Goal: Transaction & Acquisition: Obtain resource

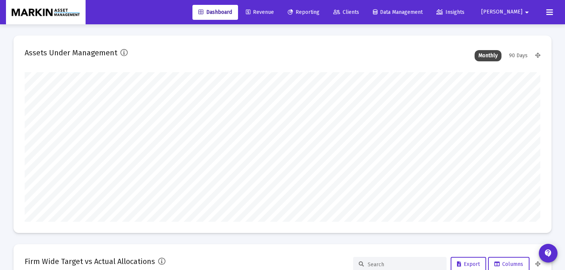
scroll to position [149, 277]
type input "[DATE]"
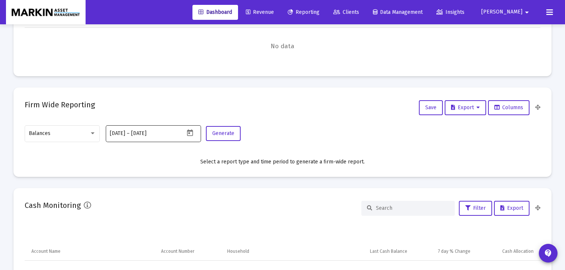
scroll to position [296, 0]
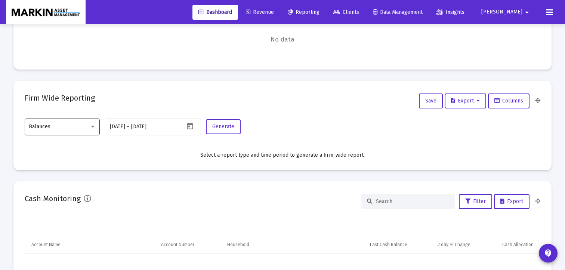
click at [87, 122] on div "Balances" at bounding box center [62, 126] width 67 height 18
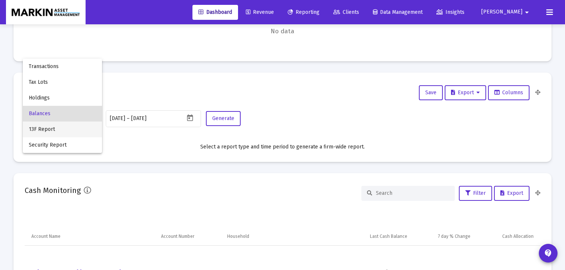
scroll to position [299, 0]
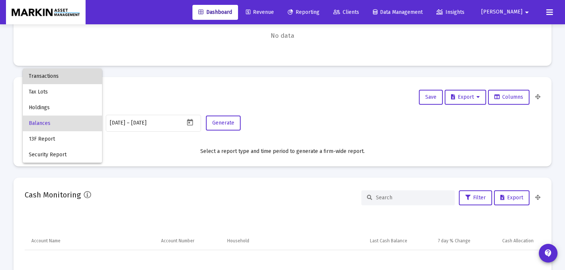
click at [72, 81] on span "Transactions" at bounding box center [62, 76] width 67 height 16
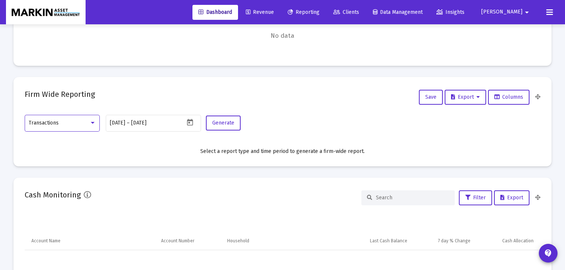
click at [319, 12] on span "Reporting" at bounding box center [303, 12] width 32 height 6
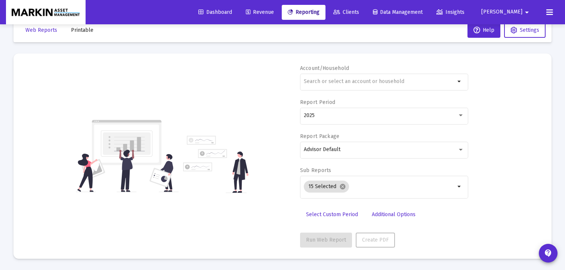
scroll to position [17, 0]
click at [405, 81] on input "text" at bounding box center [379, 81] width 151 height 6
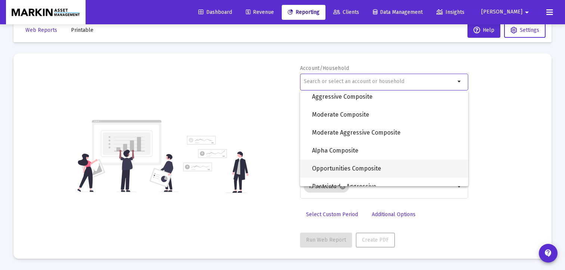
scroll to position [507, 0]
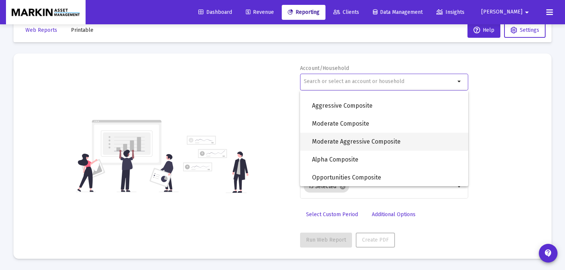
click at [363, 142] on span "Moderate Aggressive Composite" at bounding box center [387, 142] width 150 height 18
type input "Moderate Aggressive Composite"
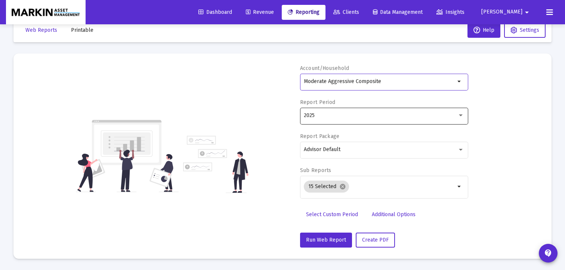
click at [363, 115] on div "2025" at bounding box center [380, 115] width 153 height 6
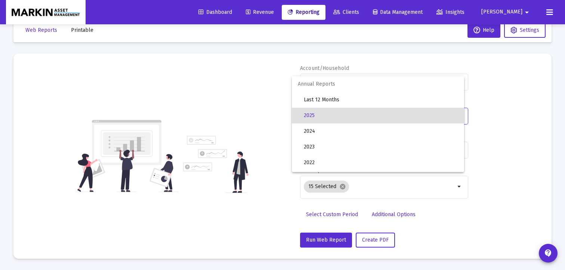
scroll to position [0, 0]
click at [348, 116] on span "2025" at bounding box center [381, 116] width 154 height 16
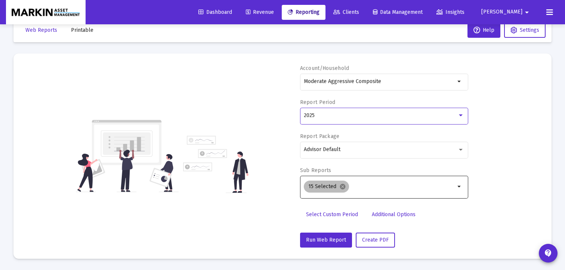
click at [342, 189] on mat-icon "cancel" at bounding box center [342, 186] width 7 height 7
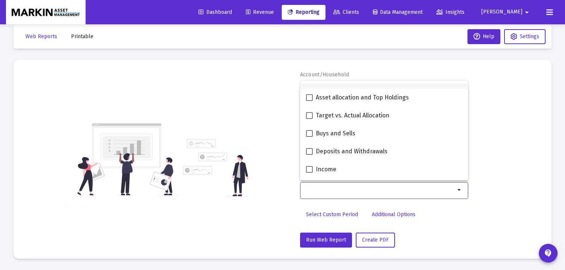
scroll to position [176, 0]
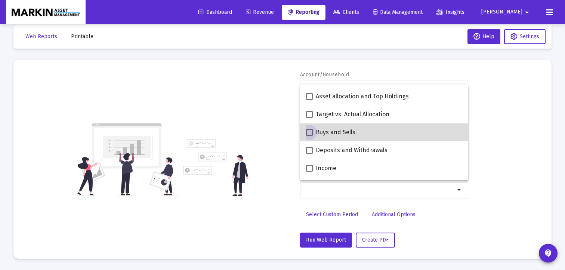
click at [308, 130] on span at bounding box center [309, 132] width 7 height 7
click at [309, 136] on input "Buys and Sells" at bounding box center [309, 136] width 0 height 0
checkbox input "true"
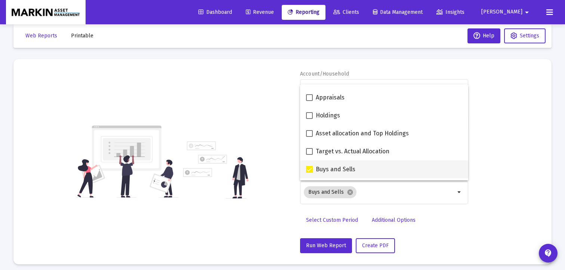
scroll to position [138, 0]
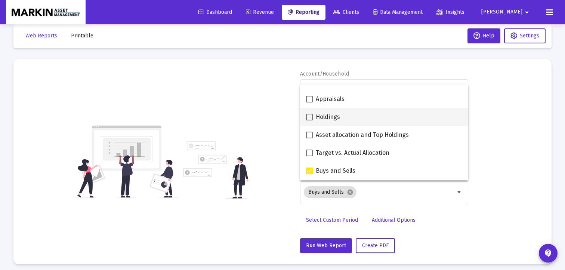
click at [310, 119] on span at bounding box center [309, 116] width 7 height 7
click at [309, 120] on input "Holdings" at bounding box center [309, 120] width 0 height 0
checkbox input "true"
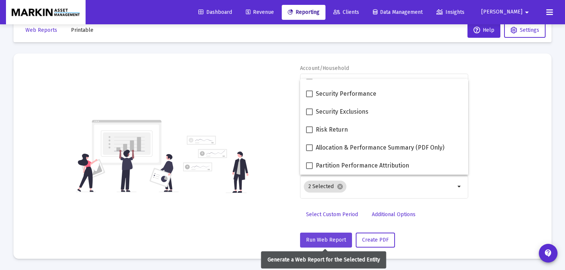
scroll to position [17, 0]
click at [327, 237] on span "Run Web Report" at bounding box center [326, 239] width 40 height 6
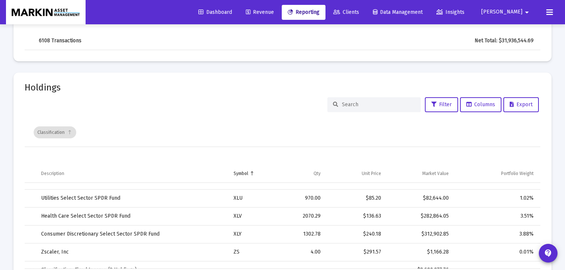
scroll to position [417, 0]
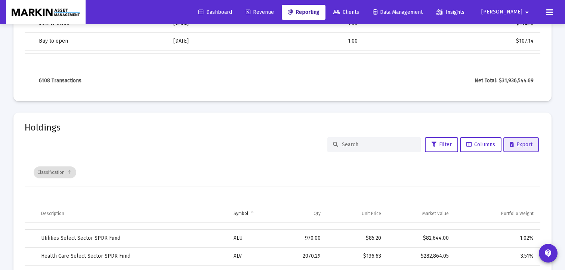
click at [522, 143] on span "Export" at bounding box center [520, 144] width 23 height 6
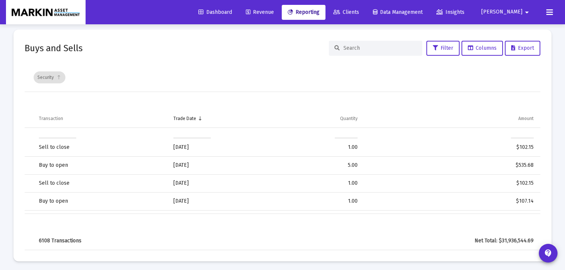
scroll to position [243, 0]
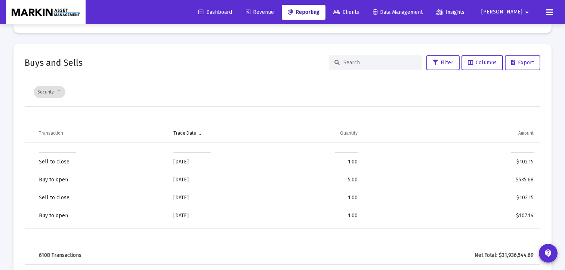
click at [518, 63] on span "Export" at bounding box center [522, 62] width 23 height 6
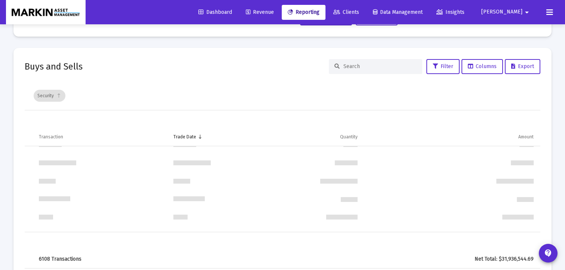
scroll to position [6527, 0]
